Goal: Information Seeking & Learning: Check status

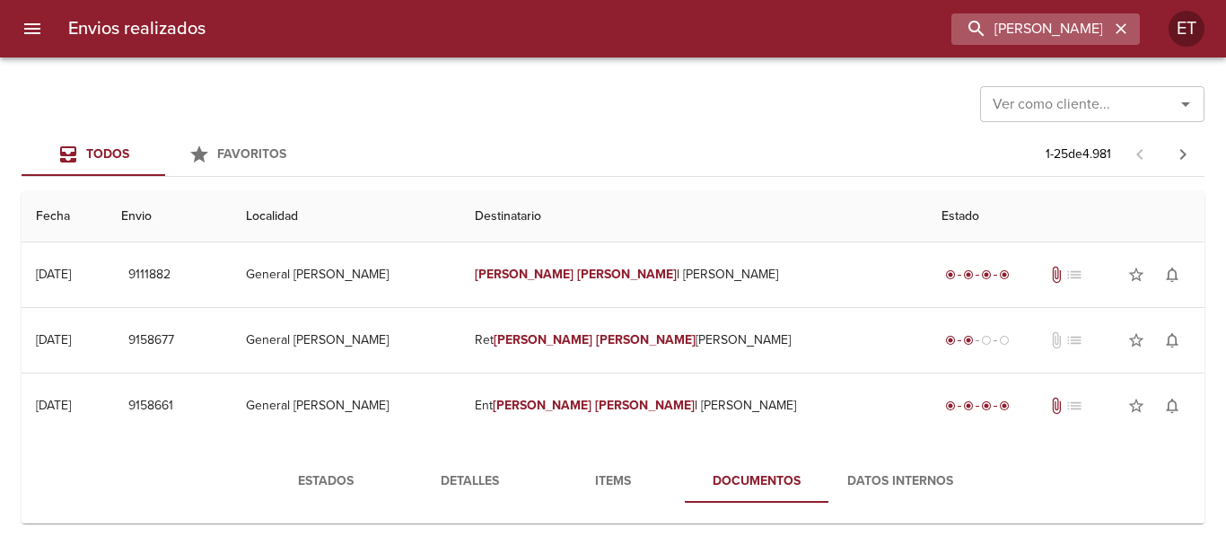
scroll to position [269, 0]
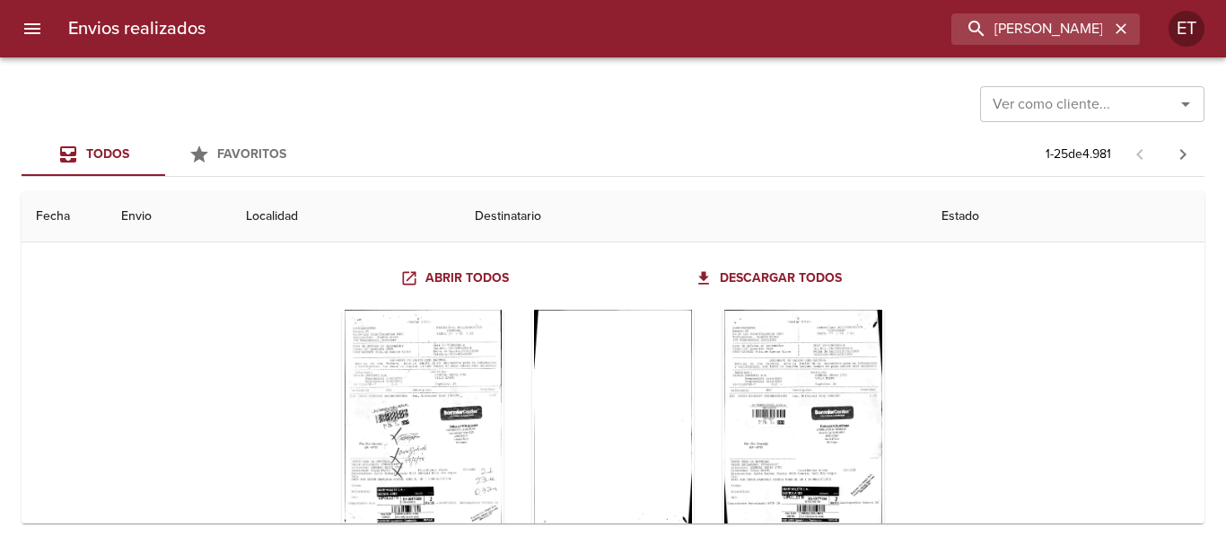
drag, startPoint x: 1120, startPoint y: 30, endPoint x: 1114, endPoint y: 85, distance: 56.0
click at [1119, 30] on icon "button" at bounding box center [1121, 28] width 11 height 11
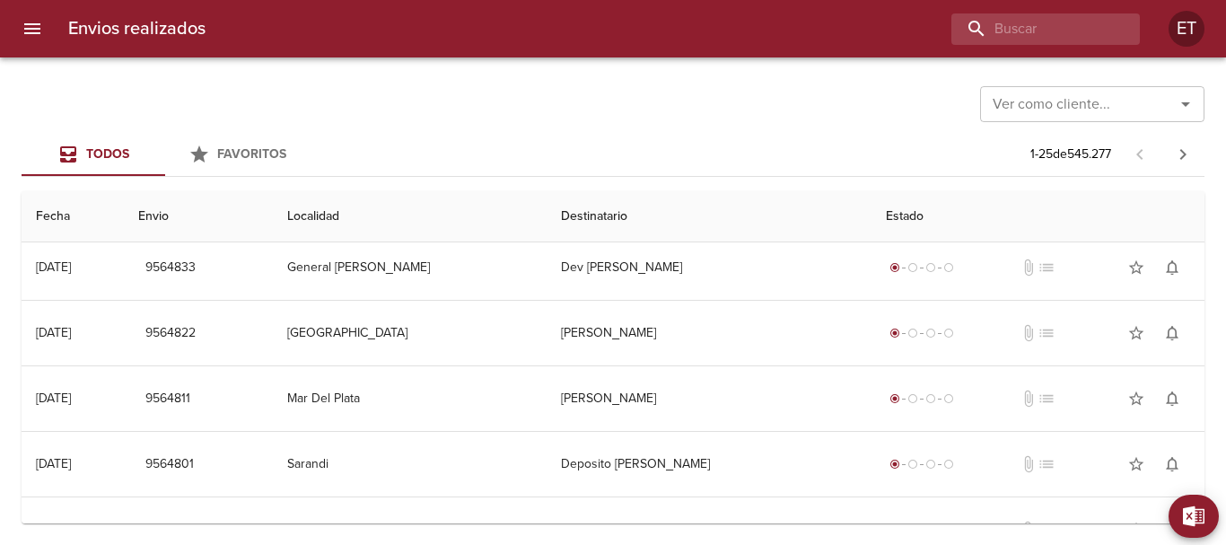
scroll to position [0, 0]
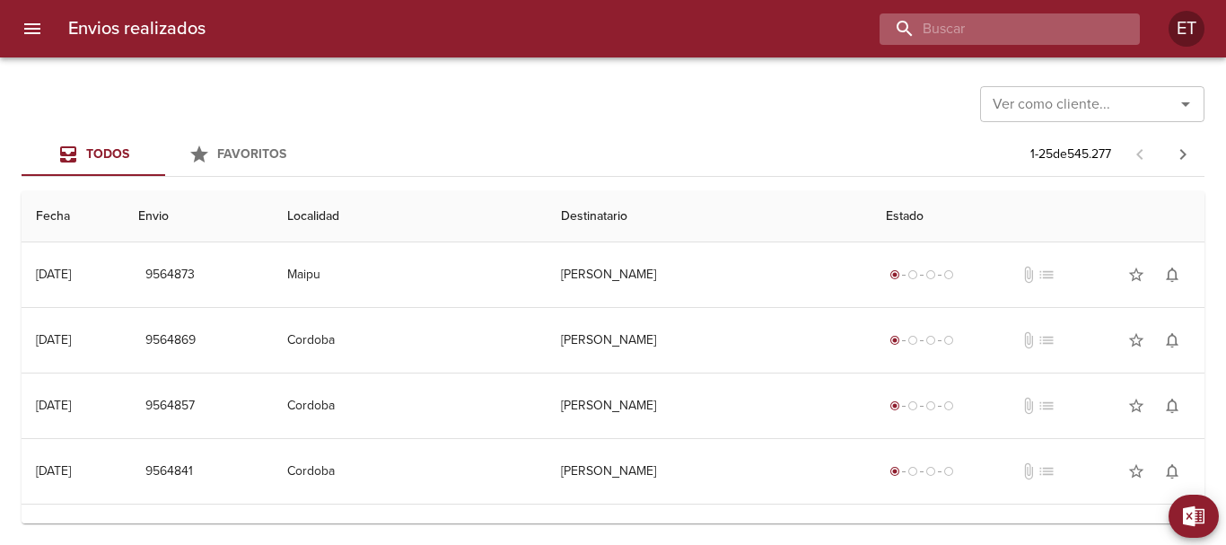
click at [1045, 39] on input "buscar" at bounding box center [995, 28] width 230 height 31
type input "[PERSON_NAME]"
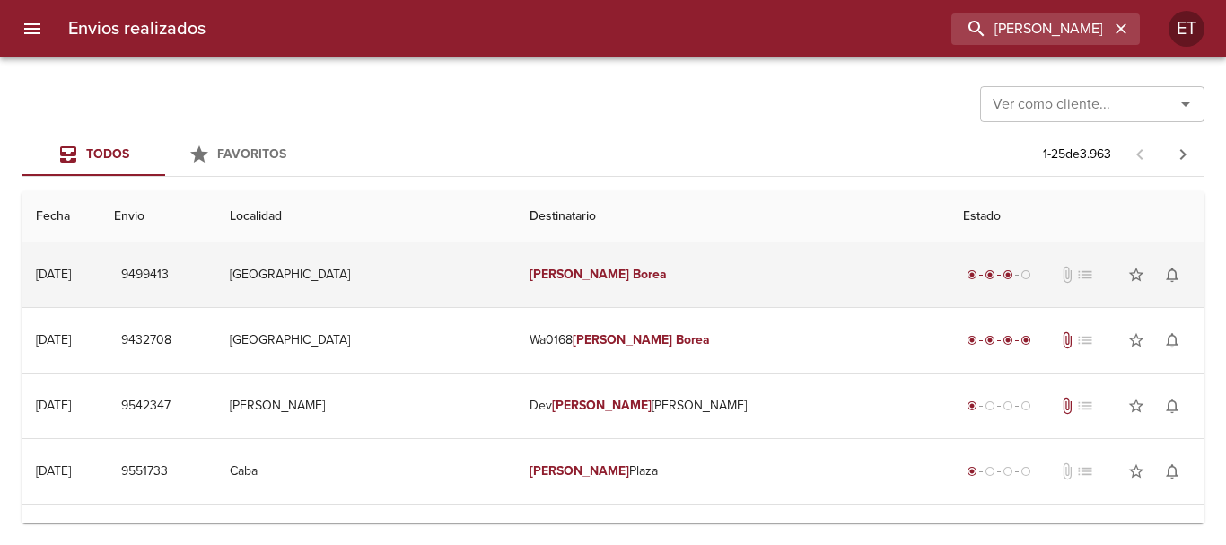
click at [665, 274] on td "[PERSON_NAME]" at bounding box center [731, 274] width 433 height 65
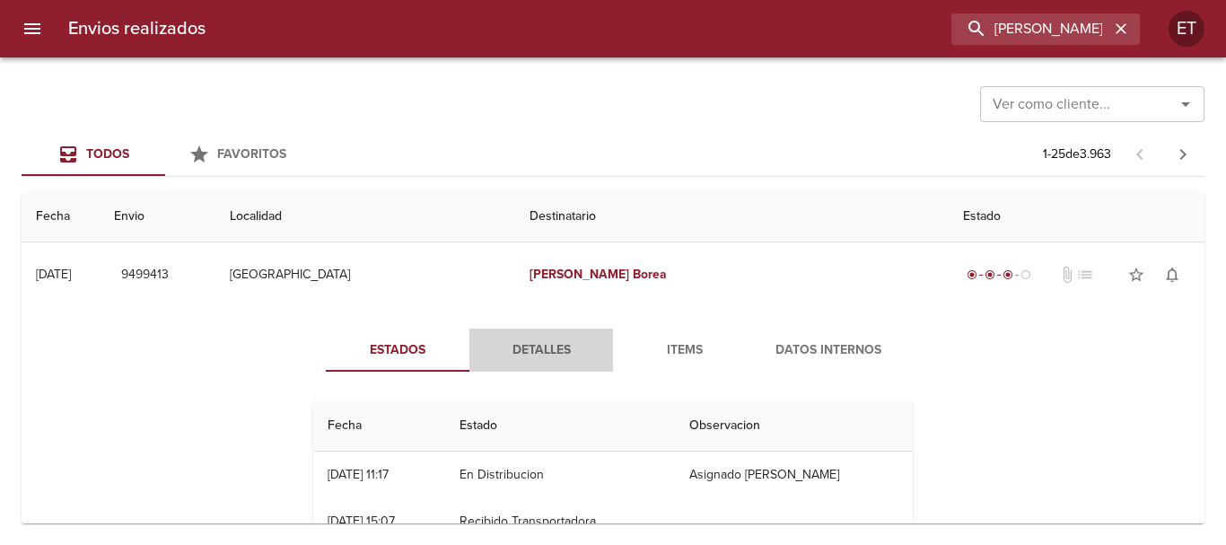
click at [532, 361] on span "Detalles" at bounding box center [541, 350] width 122 height 22
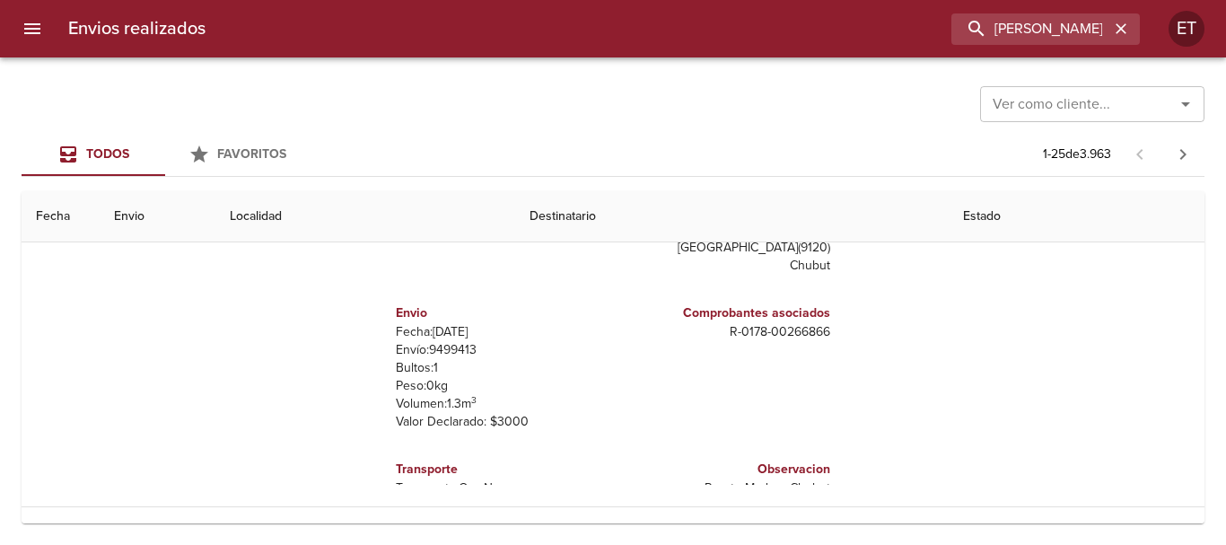
scroll to position [269, 0]
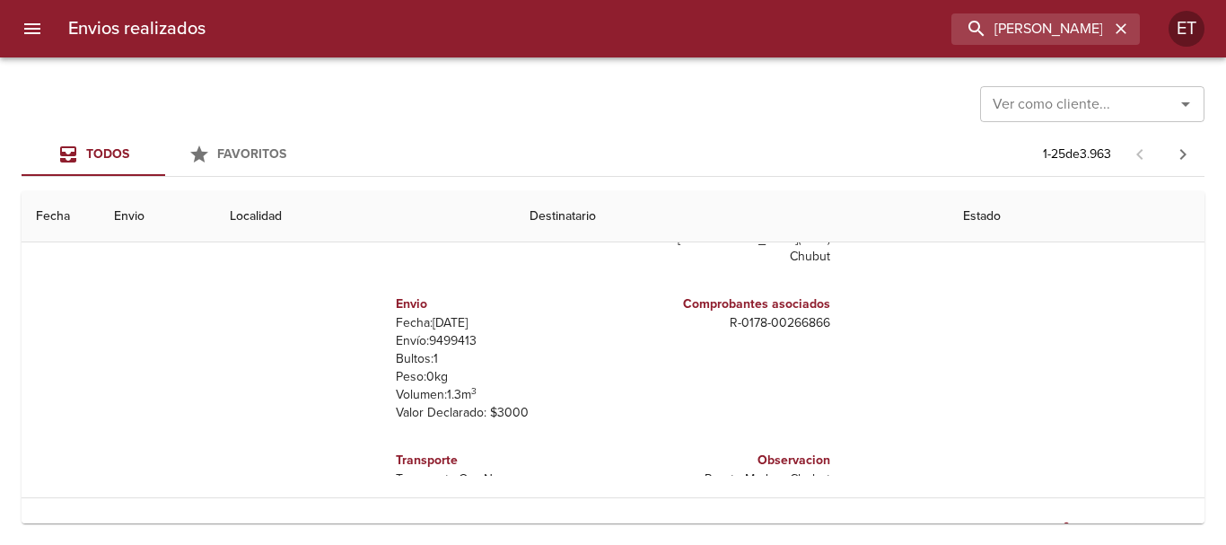
click at [456, 329] on p "Fecha: [DATE]" at bounding box center [501, 323] width 210 height 18
click at [454, 334] on p "Envío: 9499413" at bounding box center [501, 341] width 210 height 18
copy p "9499413"
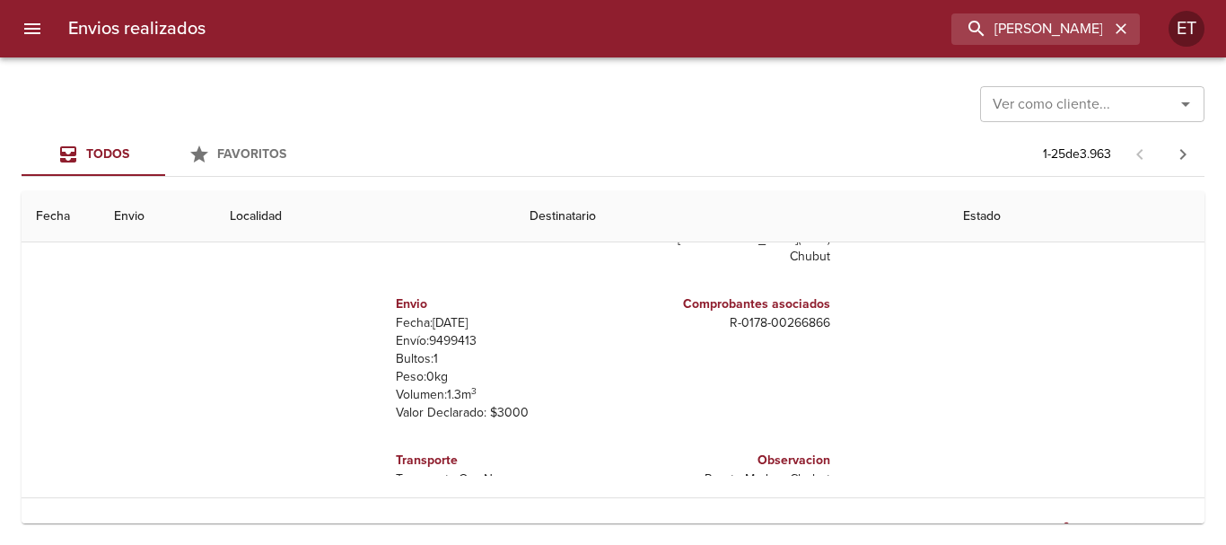
click at [628, 132] on div "Ver como cliente... Ver como cliente... Todos Favoritos 1 - 25 de 3.963 Fecha E…" at bounding box center [613, 300] width 1226 height 487
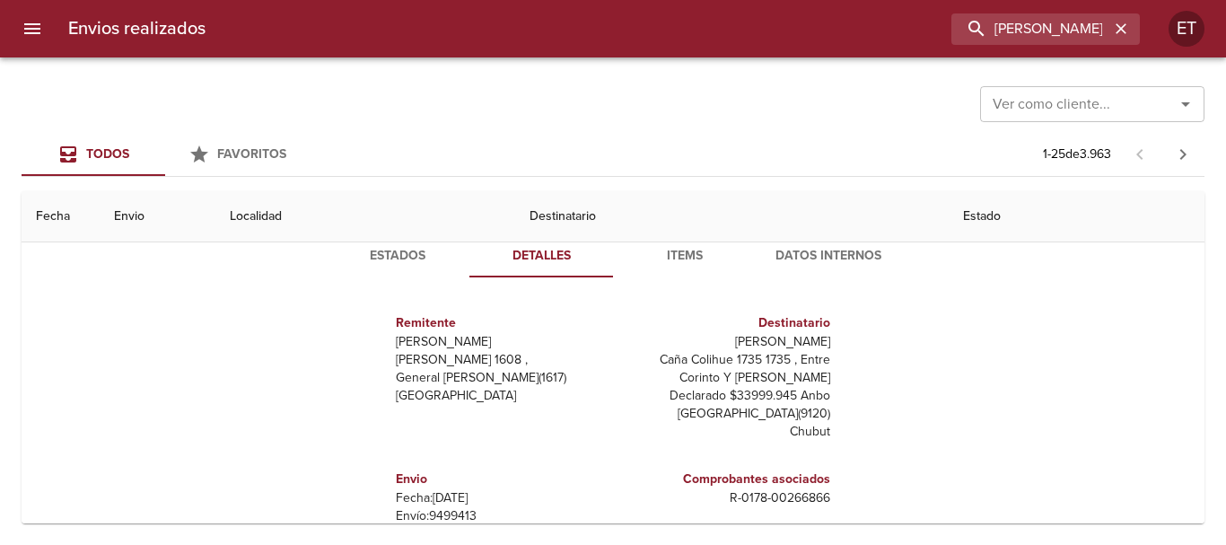
scroll to position [0, 0]
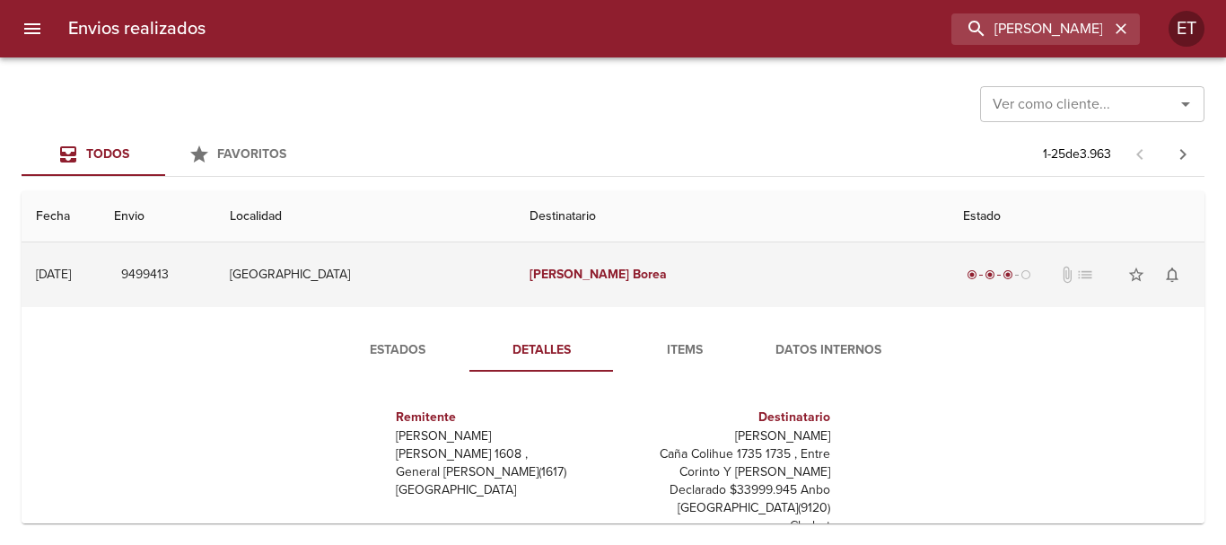
click at [836, 287] on td "[PERSON_NAME]" at bounding box center [731, 274] width 433 height 65
